Goal: Find specific page/section: Find specific page/section

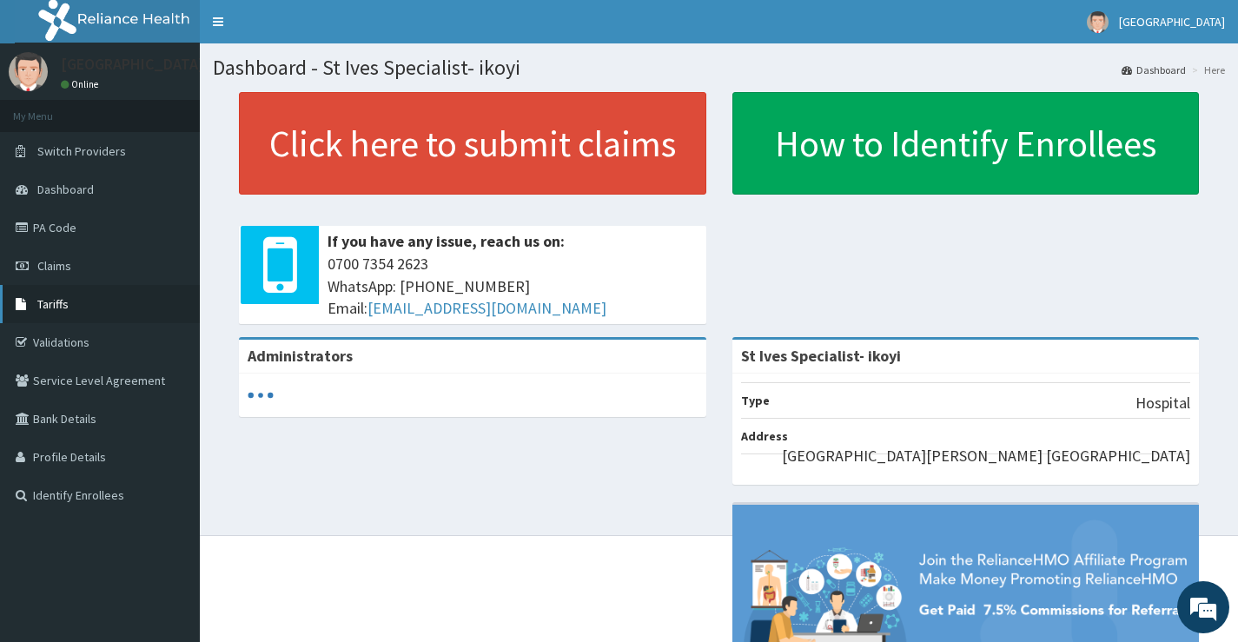
click at [72, 307] on link "Tariffs" at bounding box center [100, 304] width 200 height 38
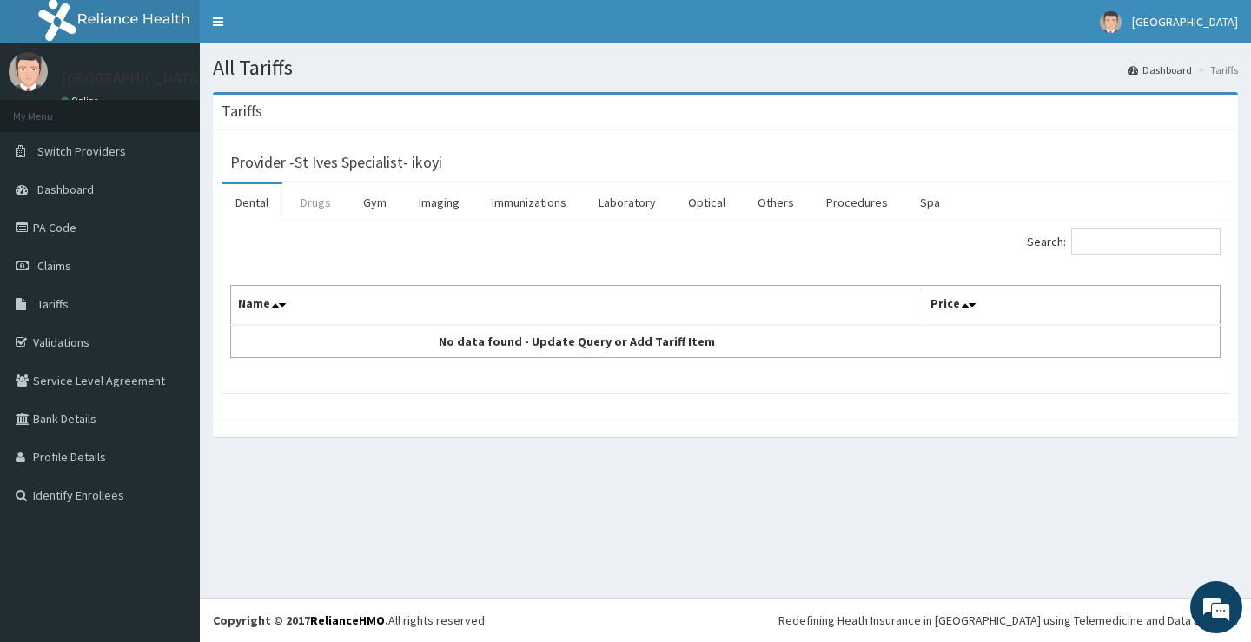
click at [318, 202] on link "Drugs" at bounding box center [316, 202] width 58 height 36
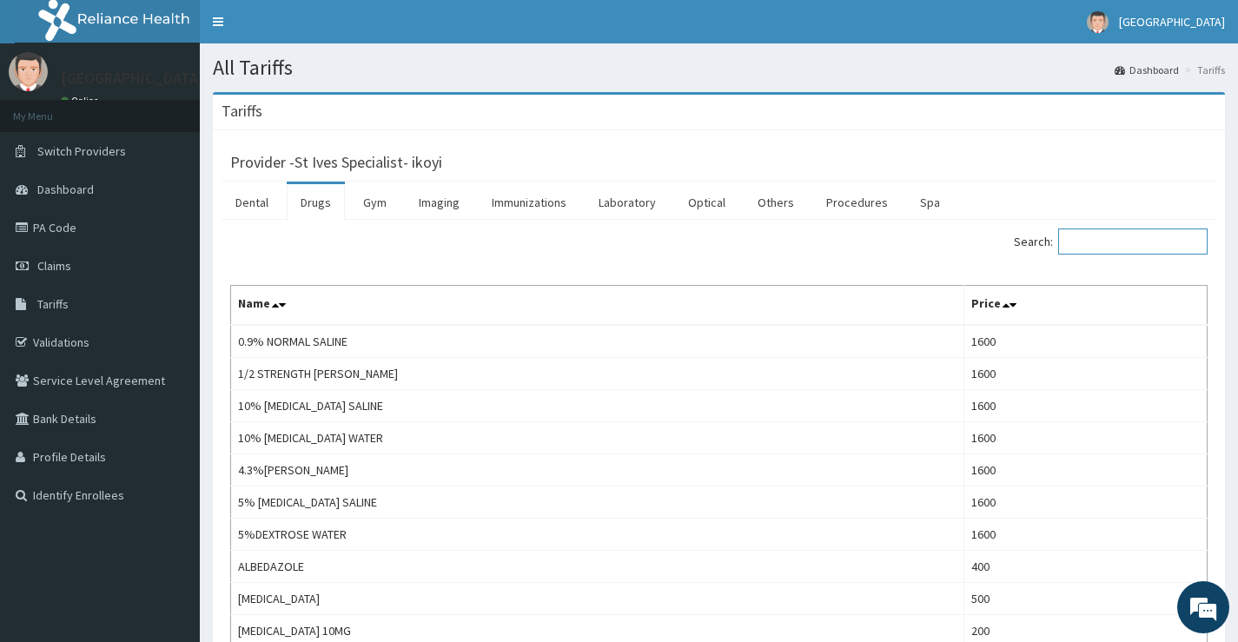
click at [1107, 244] on input "Search:" at bounding box center [1132, 241] width 149 height 26
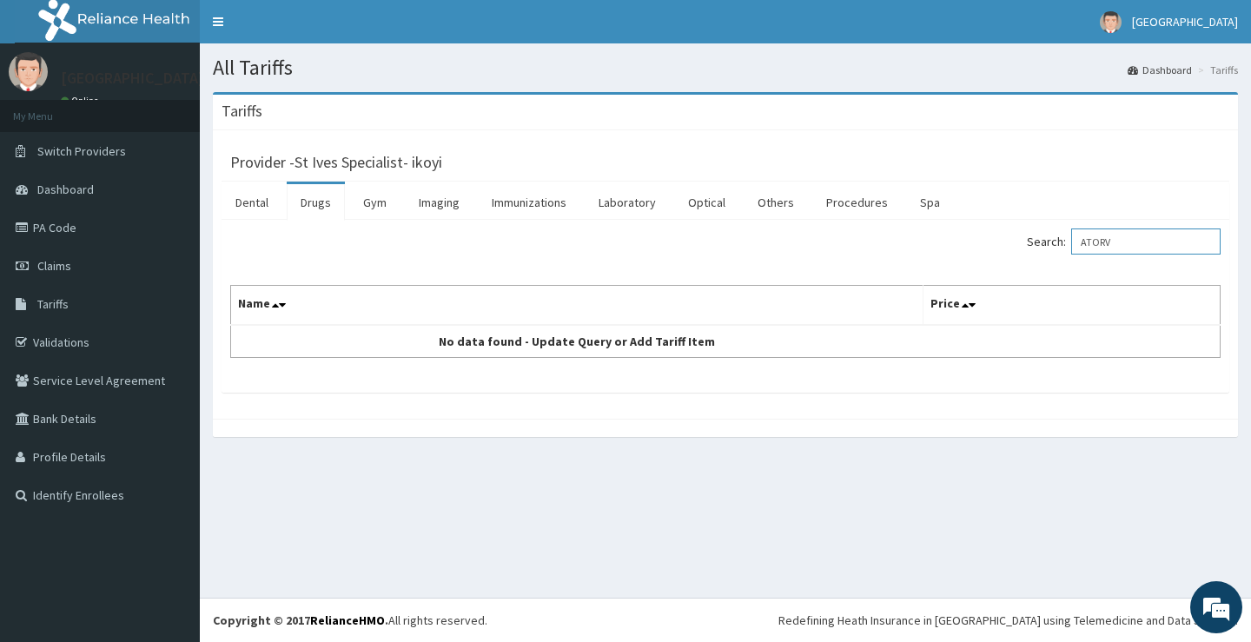
type input "ATORVA"
